Goal: Purchase product/service

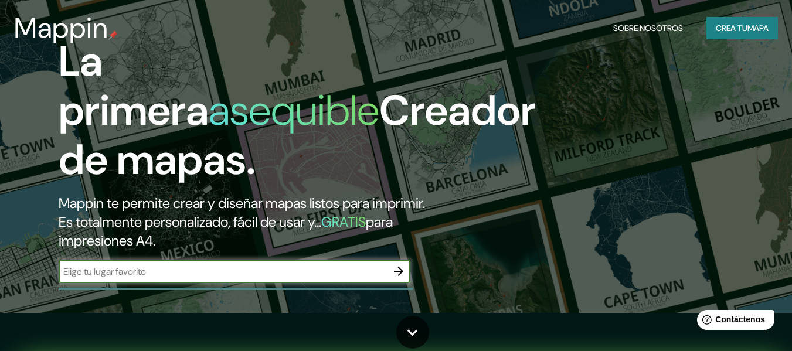
scroll to position [59, 0]
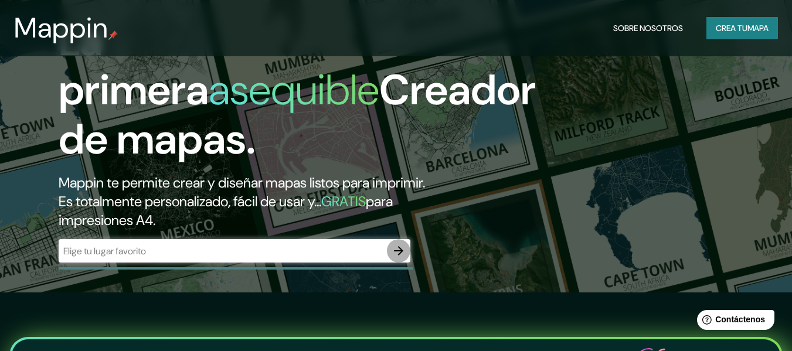
click at [397, 252] on icon "button" at bounding box center [399, 251] width 14 height 14
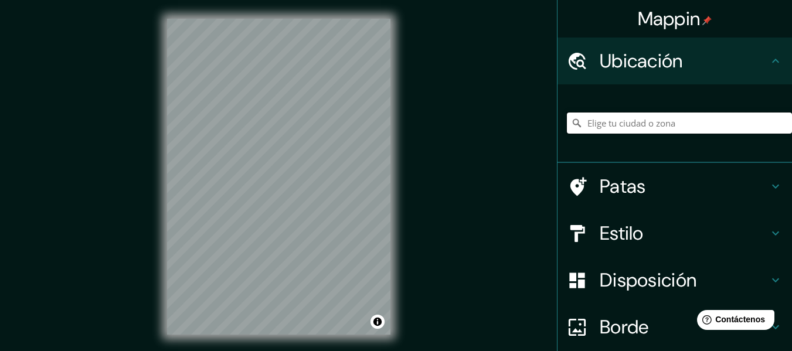
click at [629, 126] on input "Elige tu ciudad o zona" at bounding box center [679, 123] width 225 height 21
click at [768, 180] on icon at bounding box center [775, 186] width 14 height 14
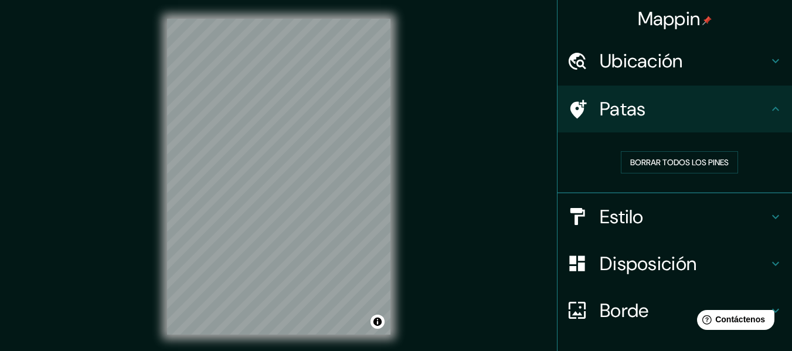
click at [758, 226] on h4 "Estilo" at bounding box center [684, 216] width 169 height 23
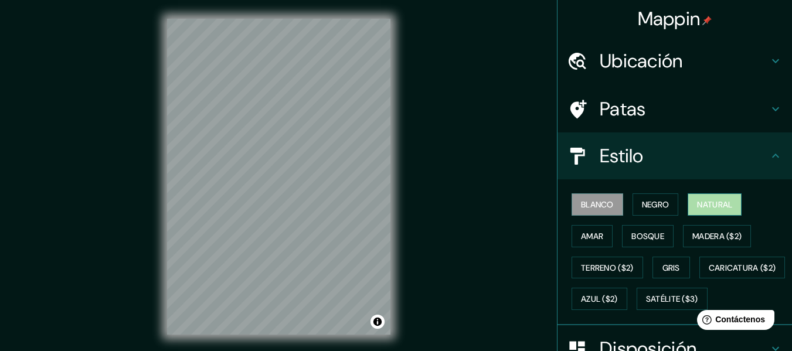
click at [697, 203] on font "Natural" at bounding box center [714, 204] width 35 height 11
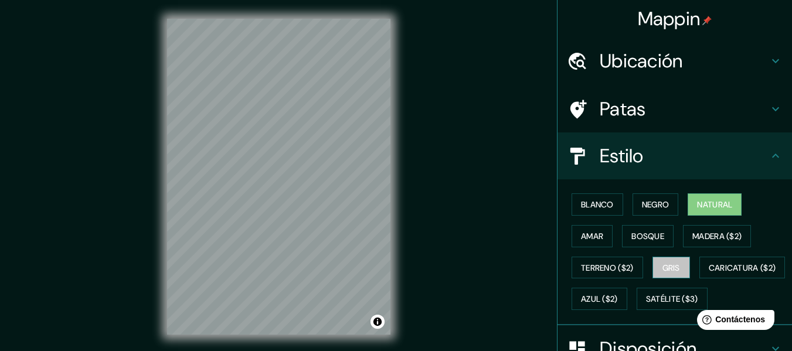
click at [677, 270] on button "Gris" at bounding box center [671, 268] width 38 height 22
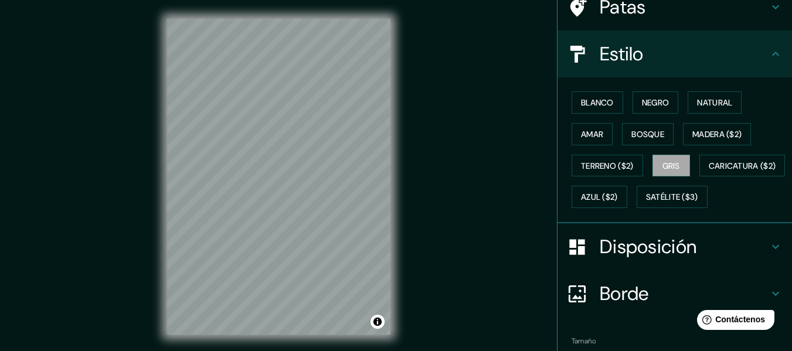
scroll to position [117, 0]
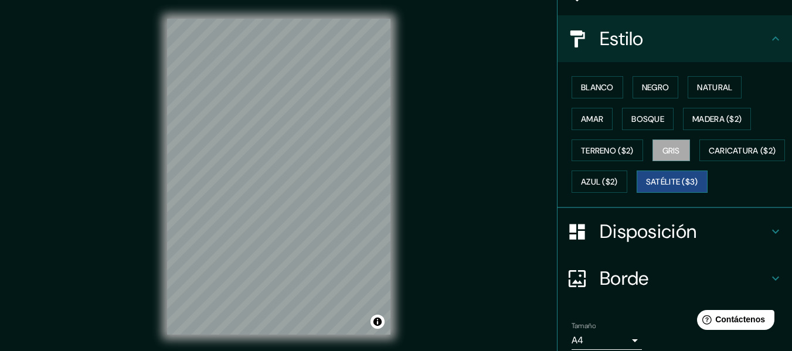
click at [646, 188] on font "Satélite ($3)" at bounding box center [672, 182] width 52 height 11
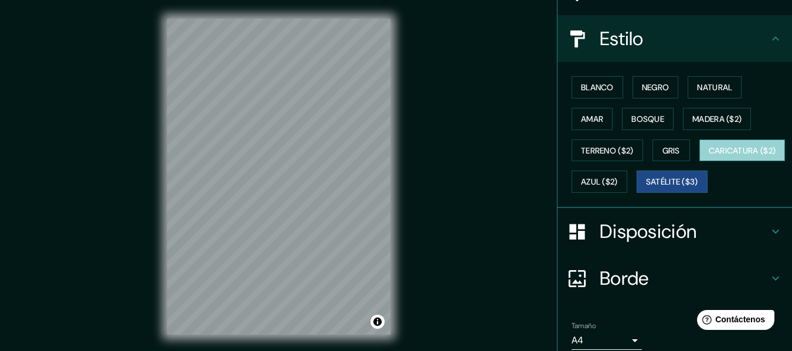
click at [709, 156] on font "Caricatura ($2)" at bounding box center [742, 150] width 67 height 11
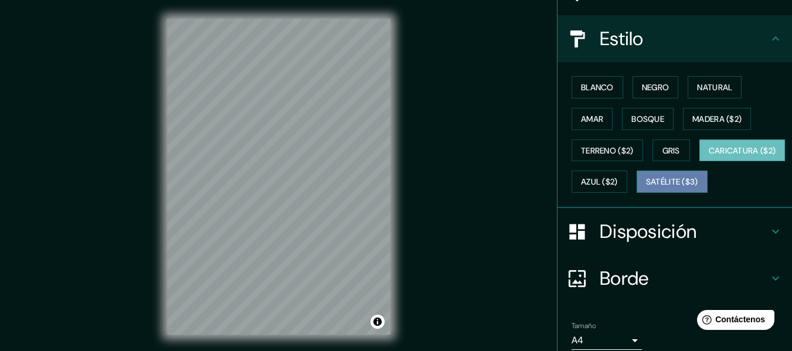
click at [646, 188] on font "Satélite ($3)" at bounding box center [672, 182] width 52 height 11
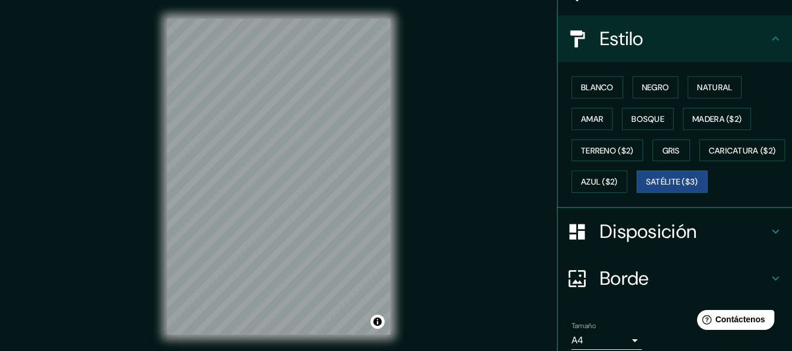
click at [396, 145] on div "© Mapbox © OpenStreetMap Improve this map © Maxar" at bounding box center [278, 176] width 261 height 353
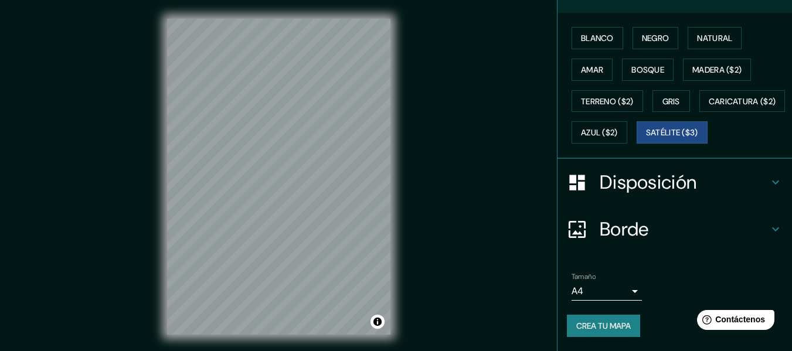
scroll to position [0, 0]
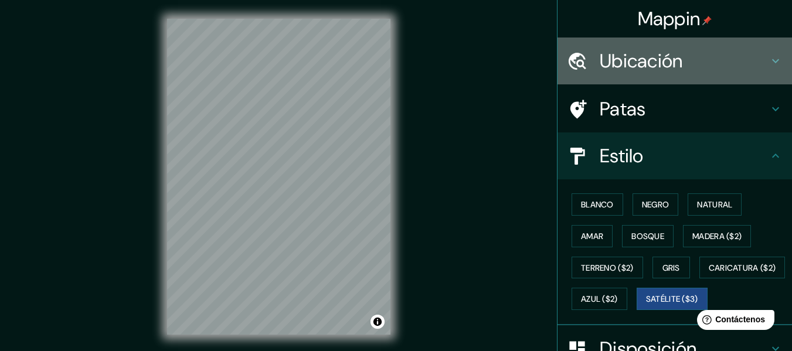
click at [702, 62] on h4 "Ubicación" at bounding box center [684, 60] width 169 height 23
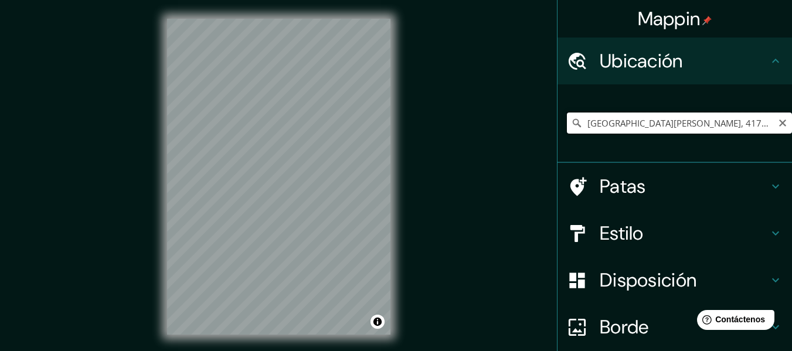
click at [718, 127] on input "[GEOGRAPHIC_DATA][PERSON_NAME], 417088 [PERSON_NAME], [GEOGRAPHIC_DATA], [GEOGR…" at bounding box center [679, 123] width 225 height 21
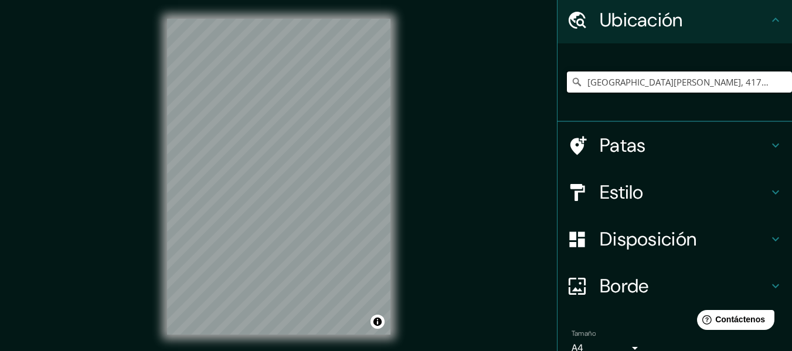
scroll to position [59, 0]
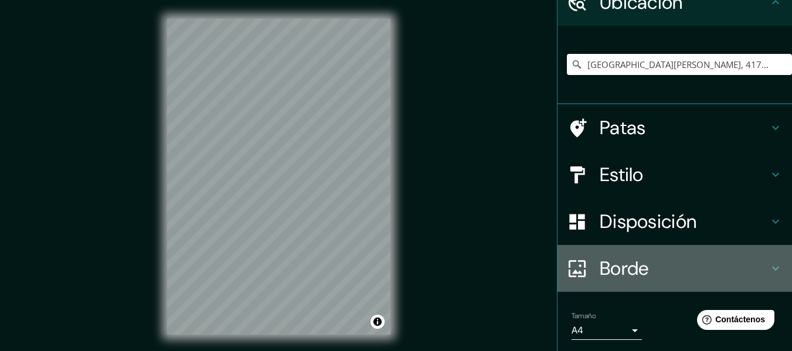
click at [685, 265] on h4 "Borde" at bounding box center [684, 268] width 169 height 23
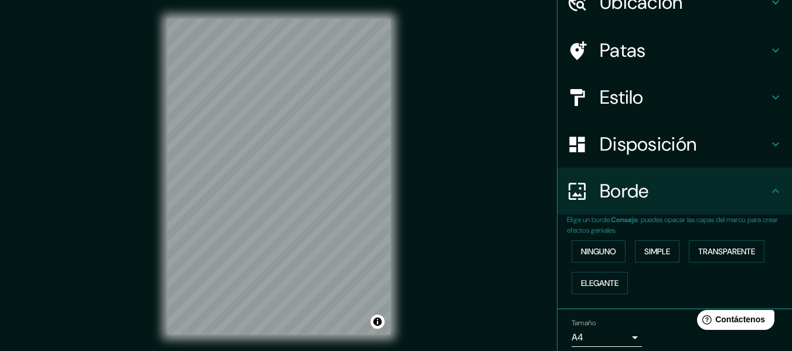
click at [620, 248] on div "Ninguno Simple Transparente Elegante" at bounding box center [679, 267] width 225 height 63
click at [607, 251] on font "Ninguno" at bounding box center [598, 251] width 35 height 11
click at [666, 256] on button "Simple" at bounding box center [657, 251] width 45 height 22
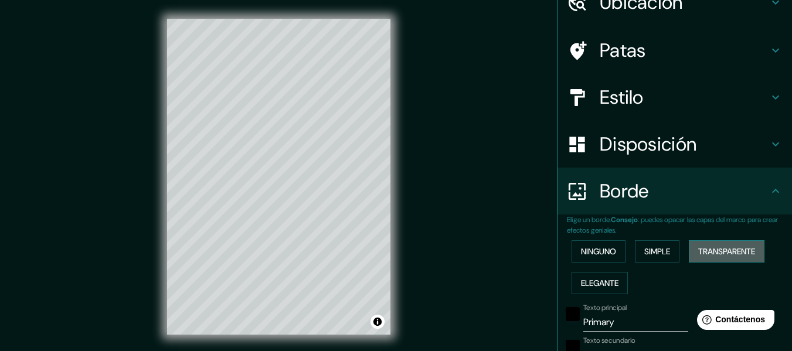
click at [747, 251] on font "Transparente" at bounding box center [726, 251] width 57 height 11
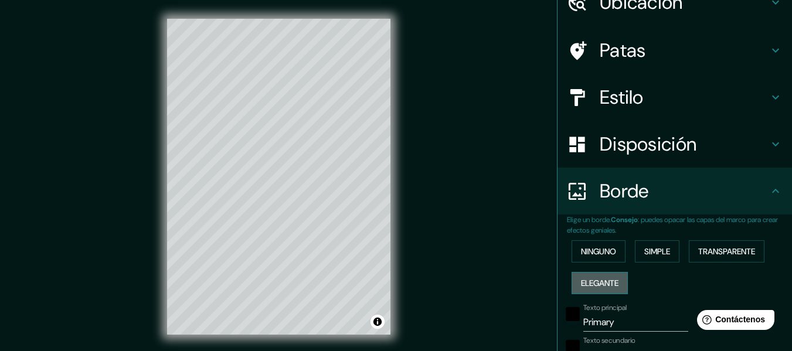
click at [606, 281] on font "Elegante" at bounding box center [600, 283] width 38 height 11
click at [605, 255] on font "Ninguno" at bounding box center [598, 251] width 35 height 11
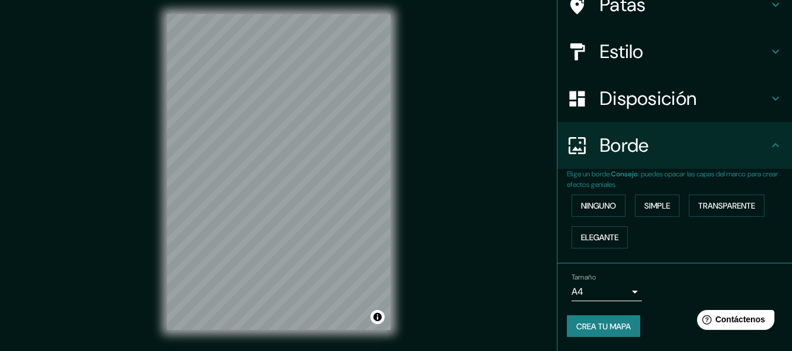
scroll to position [21, 0]
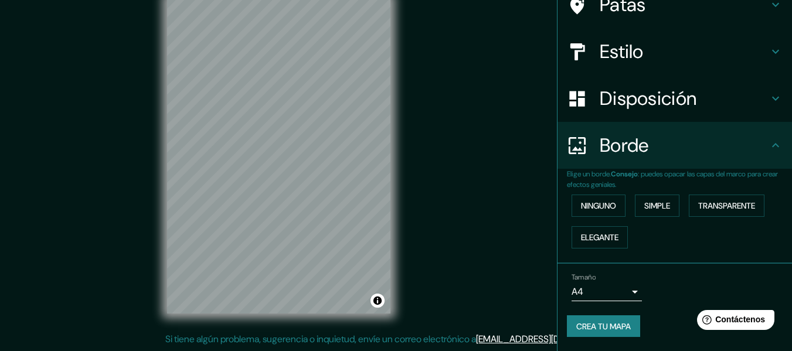
click at [614, 329] on font "Crea tu mapa" at bounding box center [603, 326] width 55 height 11
click at [617, 294] on body "Mappin Ubicación [GEOGRAPHIC_DATA][PERSON_NAME], 417088 [GEOGRAPHIC_DATA], [GEO…" at bounding box center [396, 154] width 792 height 351
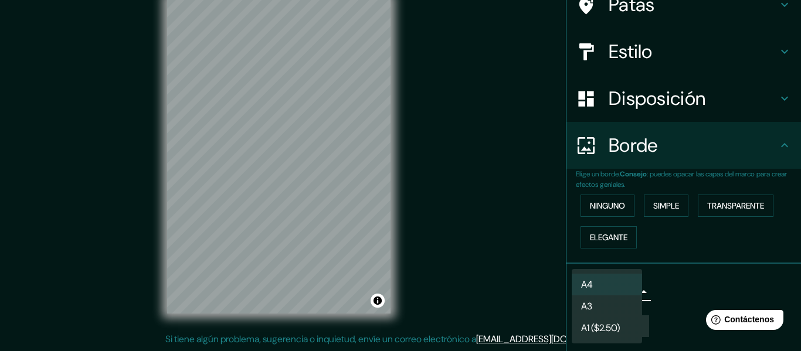
click at [709, 292] on div at bounding box center [400, 175] width 801 height 351
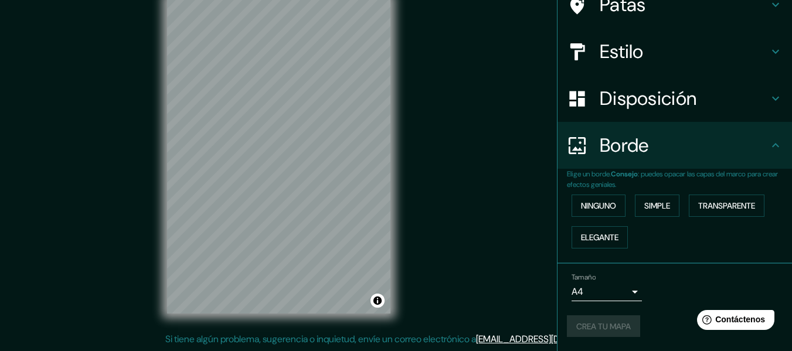
click at [607, 322] on div "Crea tu mapa" at bounding box center [675, 326] width 216 height 22
click at [515, 267] on div "Mappin Ubicación [GEOGRAPHIC_DATA][PERSON_NAME], 417088 [GEOGRAPHIC_DATA], [GEO…" at bounding box center [396, 165] width 792 height 372
click at [151, 251] on div "© Mapbox © OpenStreetMap Improve this map © Maxar" at bounding box center [278, 155] width 261 height 353
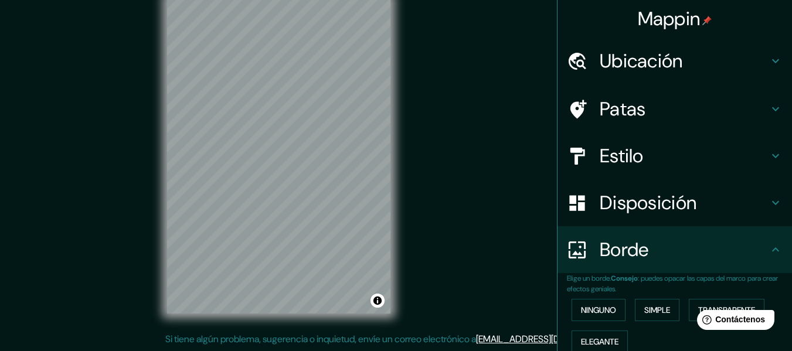
scroll to position [0, 0]
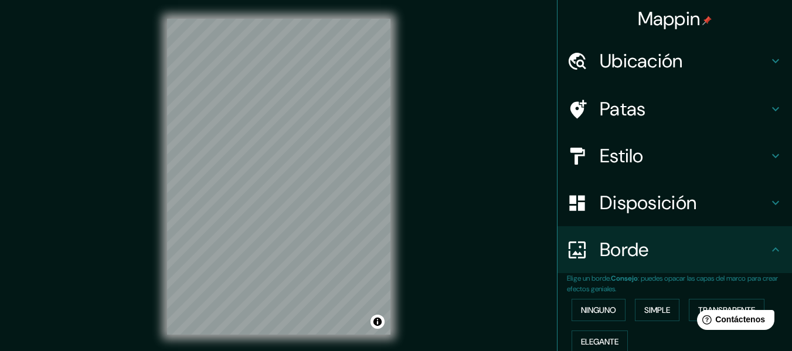
click at [677, 32] on div "Mappin" at bounding box center [674, 19] width 234 height 38
click at [659, 61] on font "Ubicación" at bounding box center [641, 61] width 83 height 25
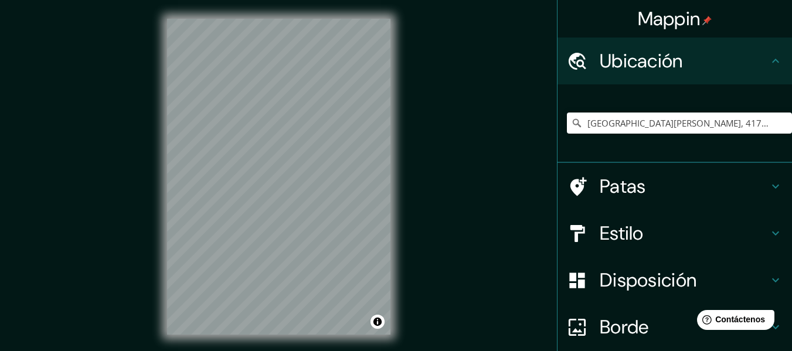
drag, startPoint x: 625, startPoint y: 107, endPoint x: 630, endPoint y: 129, distance: 22.2
click at [625, 111] on div "[GEOGRAPHIC_DATA][PERSON_NAME], 417088 [PERSON_NAME], [GEOGRAPHIC_DATA], [GEOGR…" at bounding box center [679, 123] width 225 height 59
click at [631, 128] on input "[GEOGRAPHIC_DATA][PERSON_NAME], 417088 [PERSON_NAME], [GEOGRAPHIC_DATA], [GEOGR…" at bounding box center [679, 123] width 225 height 21
click at [742, 129] on input "[GEOGRAPHIC_DATA][PERSON_NAME], 417088 [PERSON_NAME], [GEOGRAPHIC_DATA], [GEOGR…" at bounding box center [679, 123] width 225 height 21
click at [701, 124] on input "[GEOGRAPHIC_DATA][PERSON_NAME], 417088 [PERSON_NAME], [GEOGRAPHIC_DATA], [GEOGR…" at bounding box center [679, 123] width 225 height 21
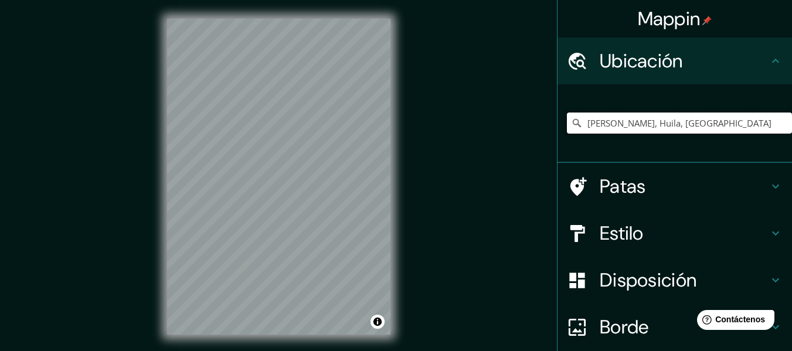
type input "[PERSON_NAME], Huila, [GEOGRAPHIC_DATA]"
click at [166, 200] on div "© Mapbox © OpenStreetMap Improve this map © Maxar" at bounding box center [278, 176] width 261 height 353
click at [378, 324] on button "Activar o desactivar atribución" at bounding box center [377, 322] width 14 height 14
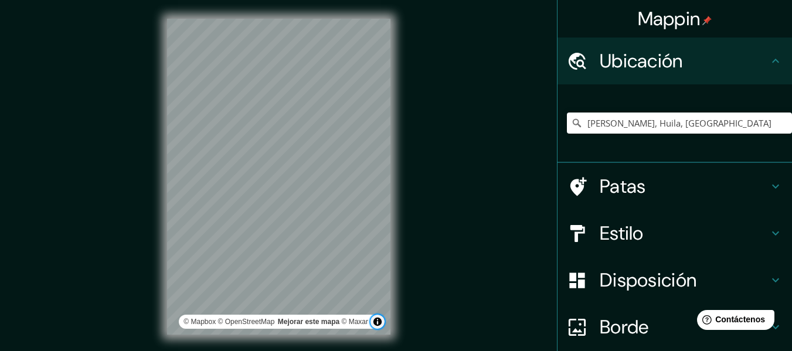
click at [375, 323] on button "Activar o desactivar atribución" at bounding box center [377, 322] width 14 height 14
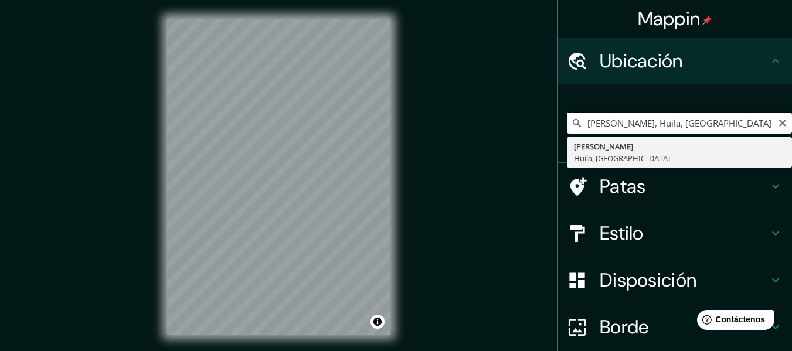
click at [779, 125] on input "[PERSON_NAME], Huila, [GEOGRAPHIC_DATA]" at bounding box center [679, 123] width 225 height 21
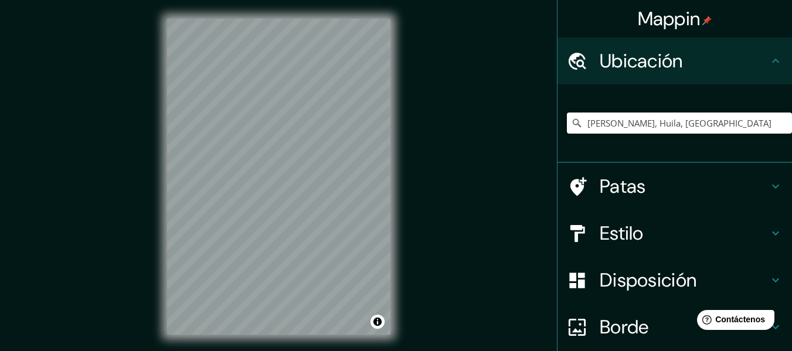
click at [770, 64] on icon at bounding box center [775, 61] width 14 height 14
click at [682, 189] on h4 "Patas" at bounding box center [684, 186] width 169 height 23
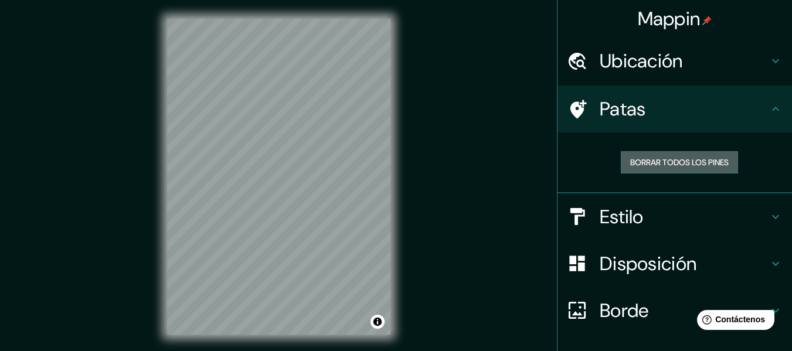
click at [685, 165] on font "Borrar todos los pines" at bounding box center [679, 162] width 98 height 11
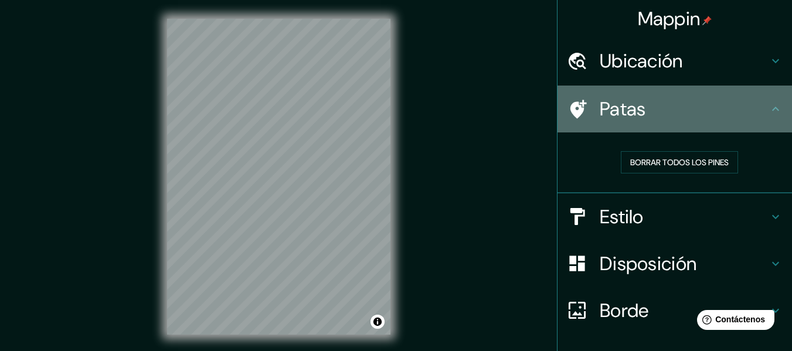
click at [668, 87] on div "Patas" at bounding box center [674, 109] width 234 height 47
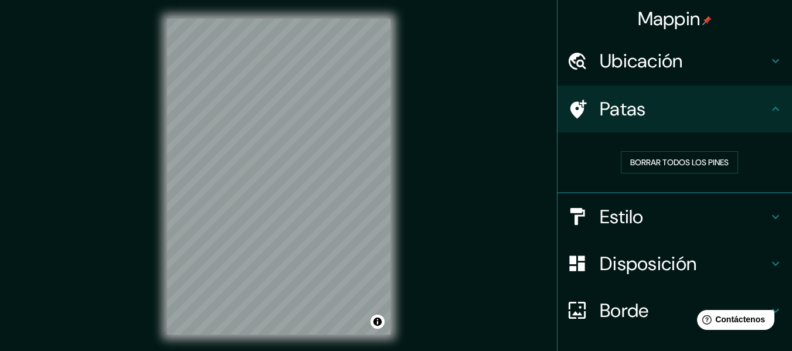
click at [693, 45] on div "Ubicación" at bounding box center [674, 61] width 234 height 47
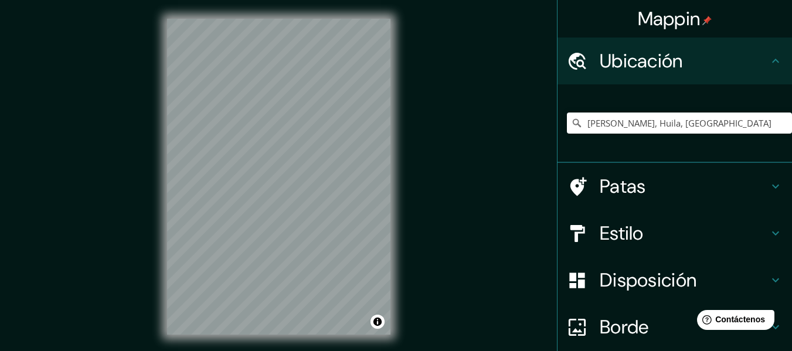
click at [625, 136] on div "[PERSON_NAME], Huila, [GEOGRAPHIC_DATA]" at bounding box center [679, 123] width 225 height 59
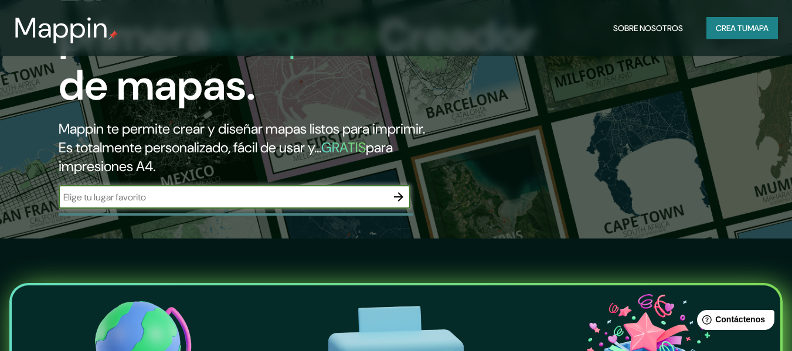
scroll to position [117, 0]
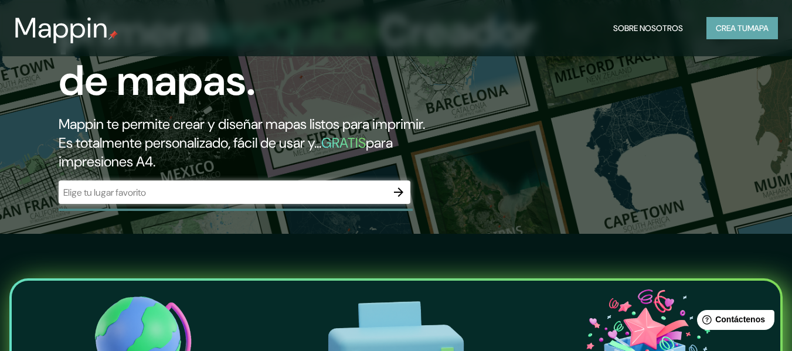
click at [758, 25] on font "mapa" at bounding box center [757, 28] width 21 height 11
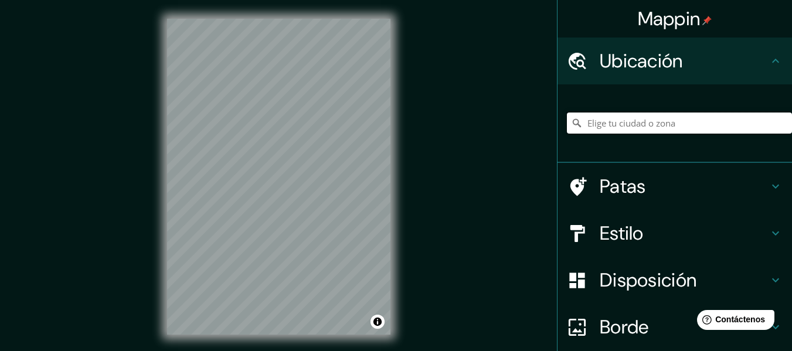
click at [625, 121] on input "Elige tu ciudad o zona" at bounding box center [679, 123] width 225 height 21
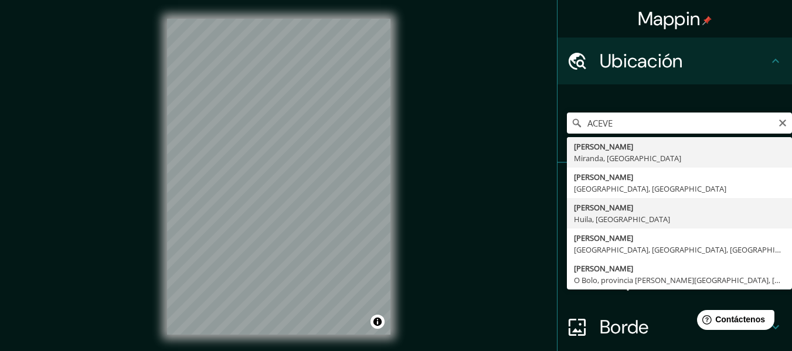
type input "[PERSON_NAME], Huila, [GEOGRAPHIC_DATA]"
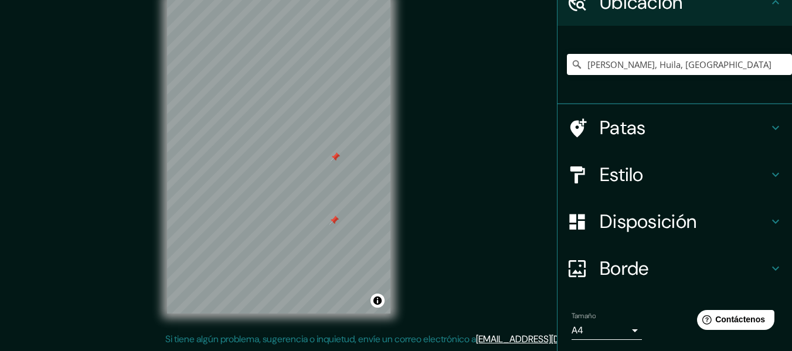
scroll to position [98, 0]
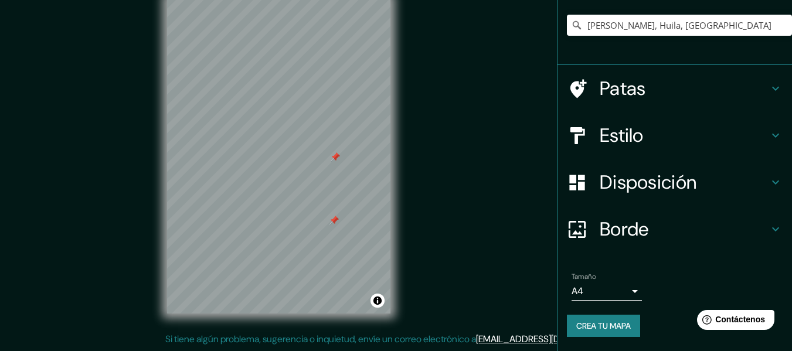
click at [597, 335] on button "Crea tu mapa" at bounding box center [603, 326] width 73 height 22
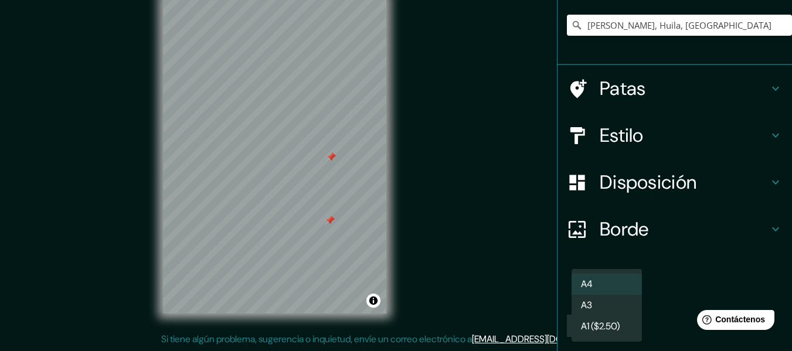
click at [632, 295] on body "Mappin Ubicación [PERSON_NAME], Huila, [GEOGRAPHIC_DATA] Patas Estilo Disposici…" at bounding box center [396, 154] width 792 height 351
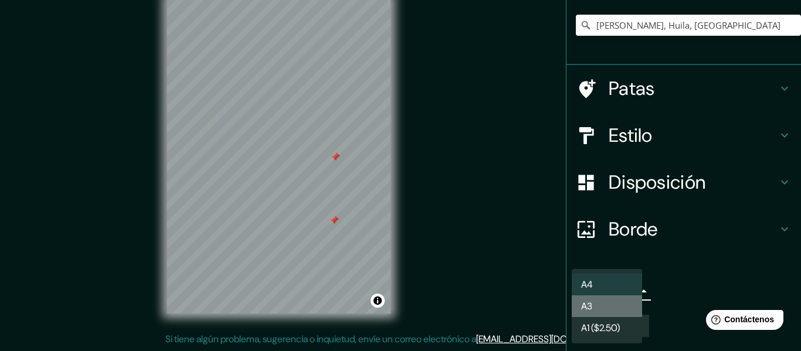
click at [597, 304] on li "A3" at bounding box center [606, 306] width 70 height 22
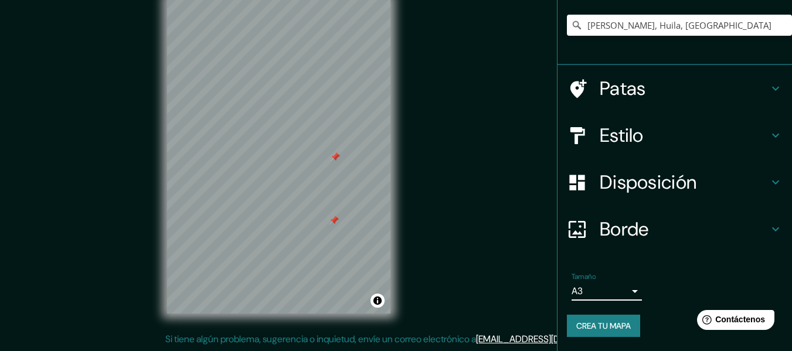
click at [614, 323] on font "Crea tu mapa" at bounding box center [603, 326] width 55 height 11
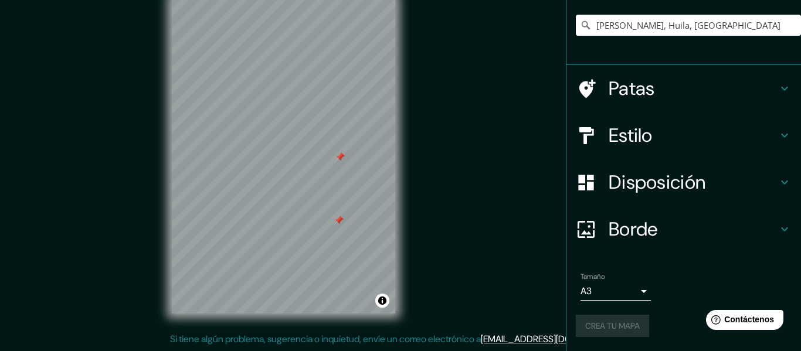
click at [624, 296] on body "Mappin Ubicación [PERSON_NAME], Huila, [GEOGRAPHIC_DATA] Patas Estilo Disposici…" at bounding box center [400, 154] width 801 height 351
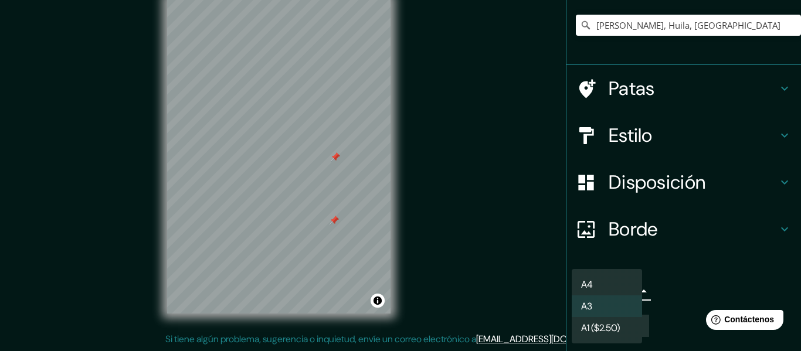
click at [634, 322] on li "A1 ($2.50)" at bounding box center [606, 328] width 70 height 22
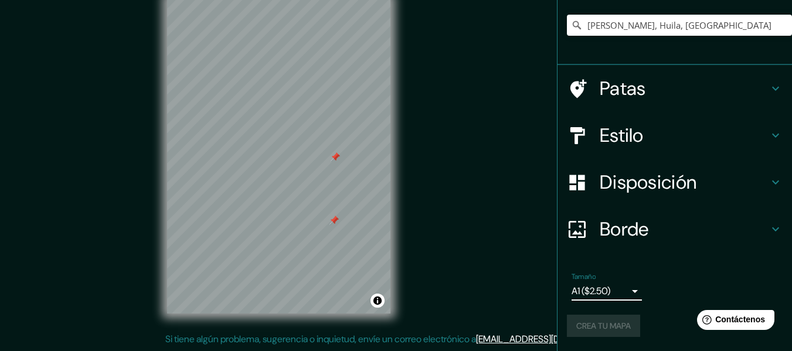
click at [632, 330] on div "Crea tu mapa" at bounding box center [675, 326] width 216 height 22
click at [695, 220] on h4 "Borde" at bounding box center [684, 228] width 169 height 23
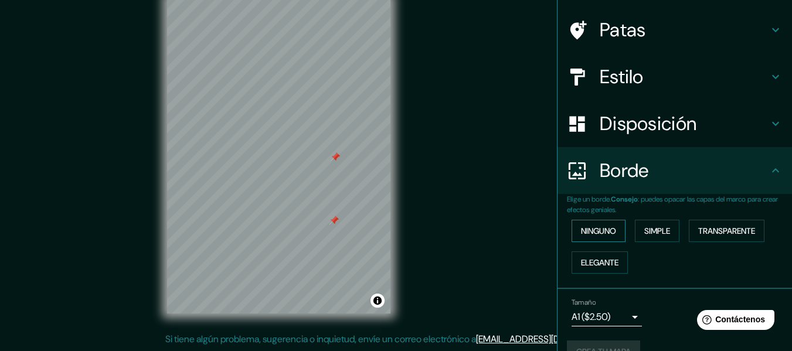
click at [594, 230] on font "Ninguno" at bounding box center [598, 231] width 35 height 11
click at [655, 129] on div "Disposición" at bounding box center [674, 123] width 234 height 47
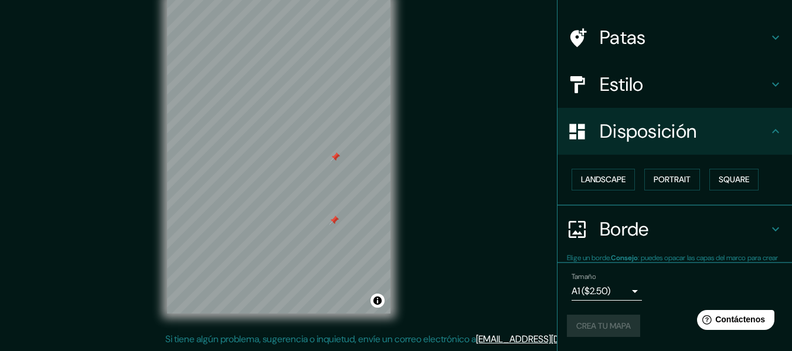
scroll to position [72, 0]
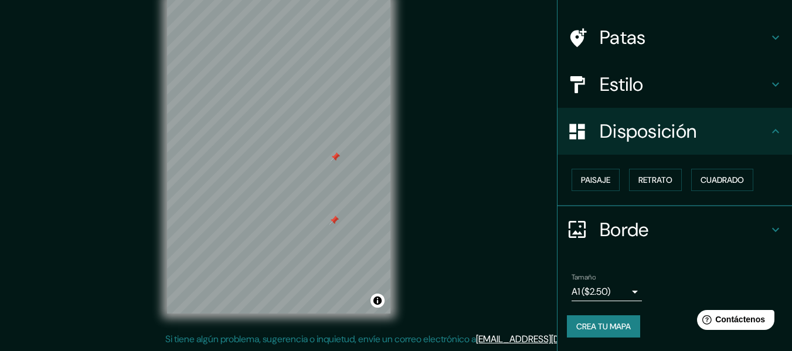
click at [616, 331] on font "Crea tu mapa" at bounding box center [603, 326] width 55 height 11
click at [616, 331] on div "Crea tu mapa" at bounding box center [675, 326] width 216 height 22
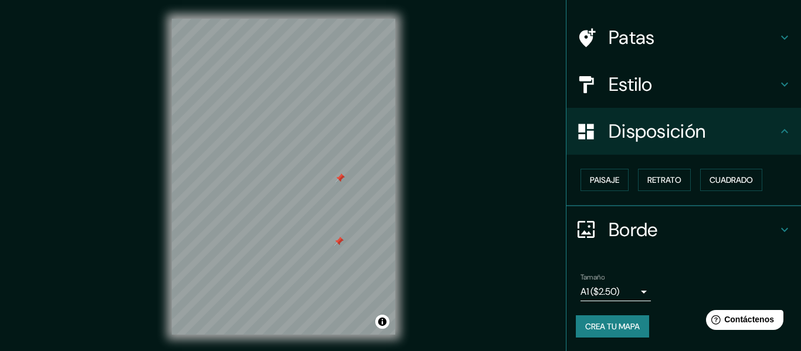
click at [611, 297] on body "Mappin Ubicación [PERSON_NAME], Huila, [GEOGRAPHIC_DATA] Patas Estilo Disposici…" at bounding box center [400, 175] width 801 height 351
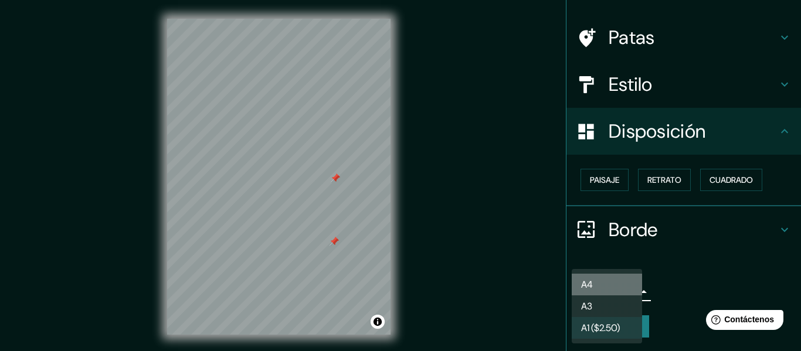
click at [604, 283] on li "A4" at bounding box center [606, 285] width 70 height 22
type input "single"
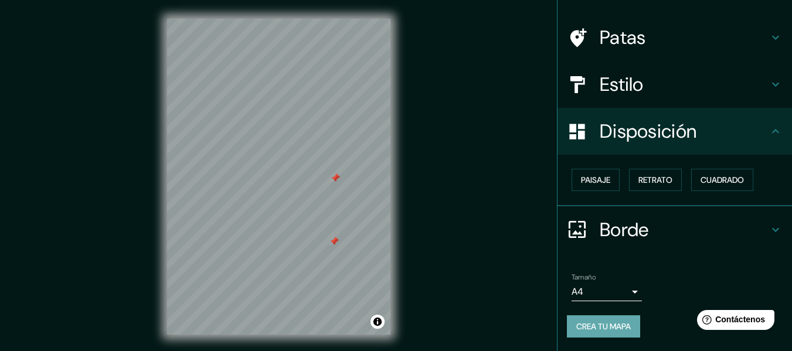
click at [604, 323] on font "Crea tu mapa" at bounding box center [603, 326] width 55 height 11
